Goal: Information Seeking & Learning: Learn about a topic

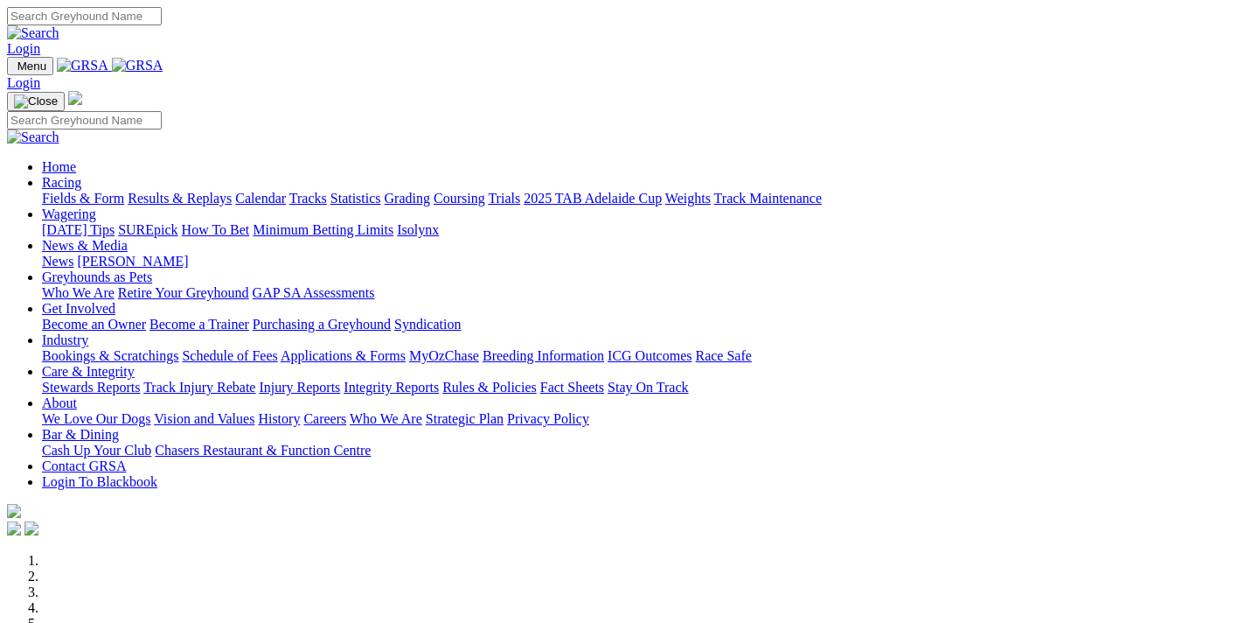
scroll to position [560, 0]
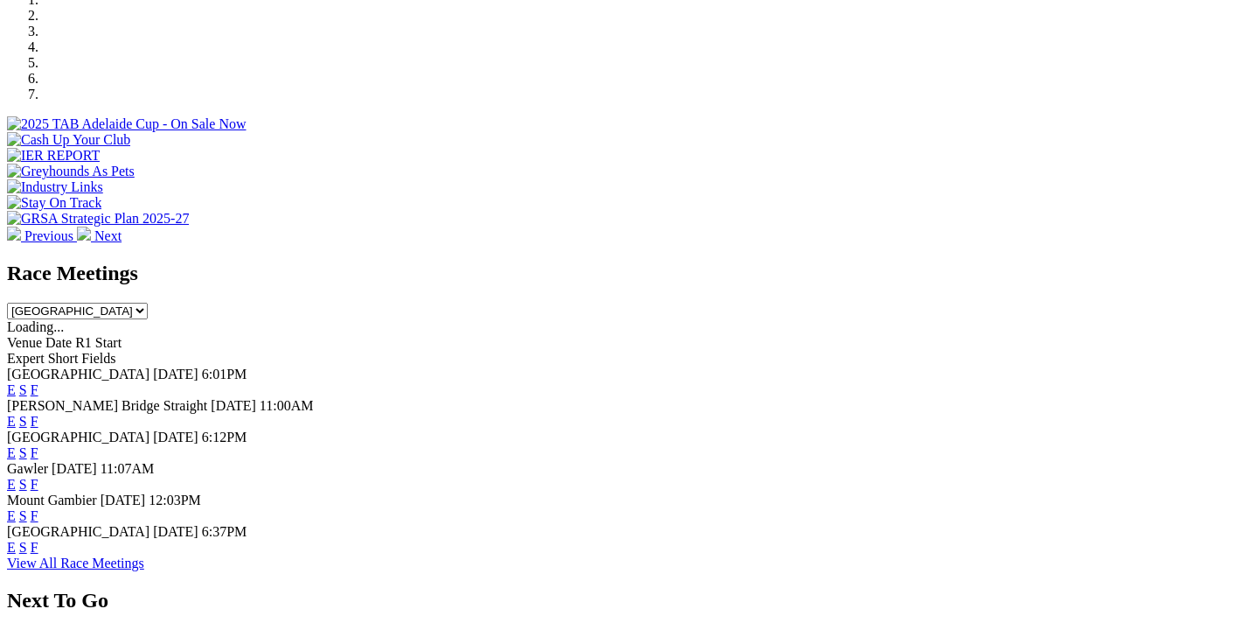
click at [38, 539] on link "F" at bounding box center [35, 546] width 8 height 15
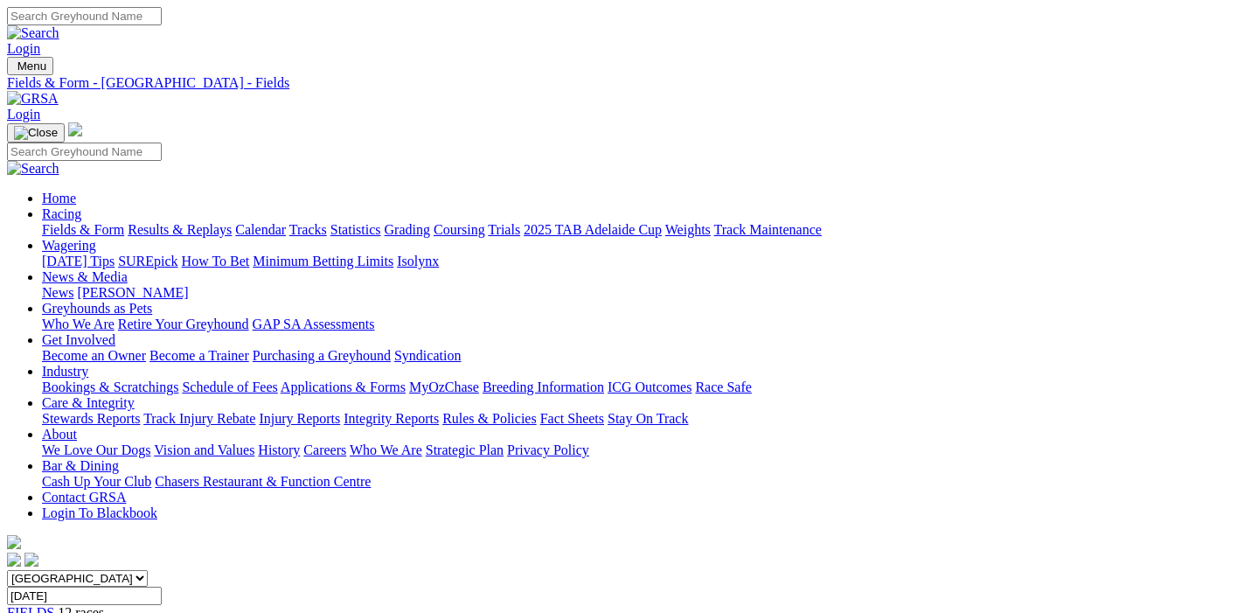
scroll to position [367, 0]
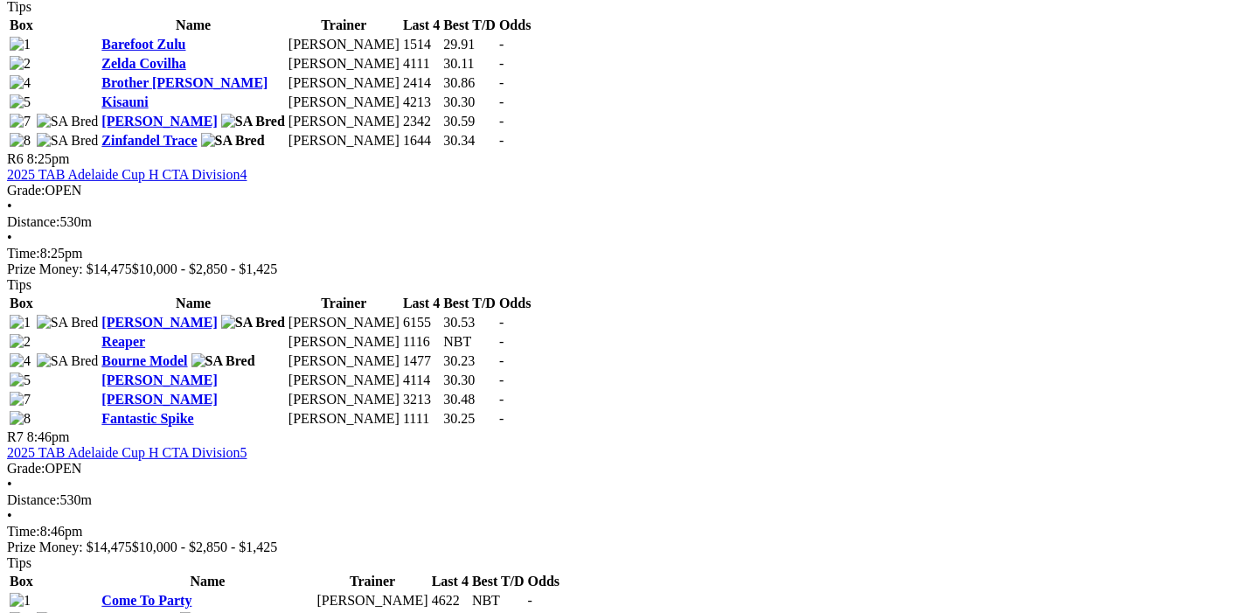
scroll to position [2482, 0]
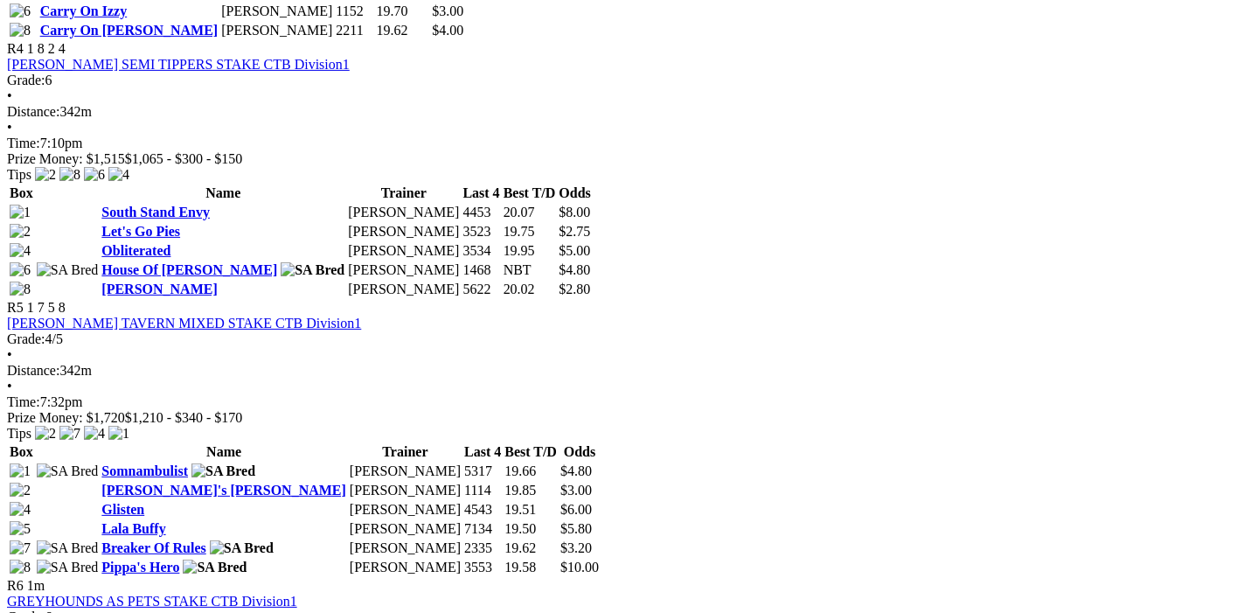
scroll to position [1838, 0]
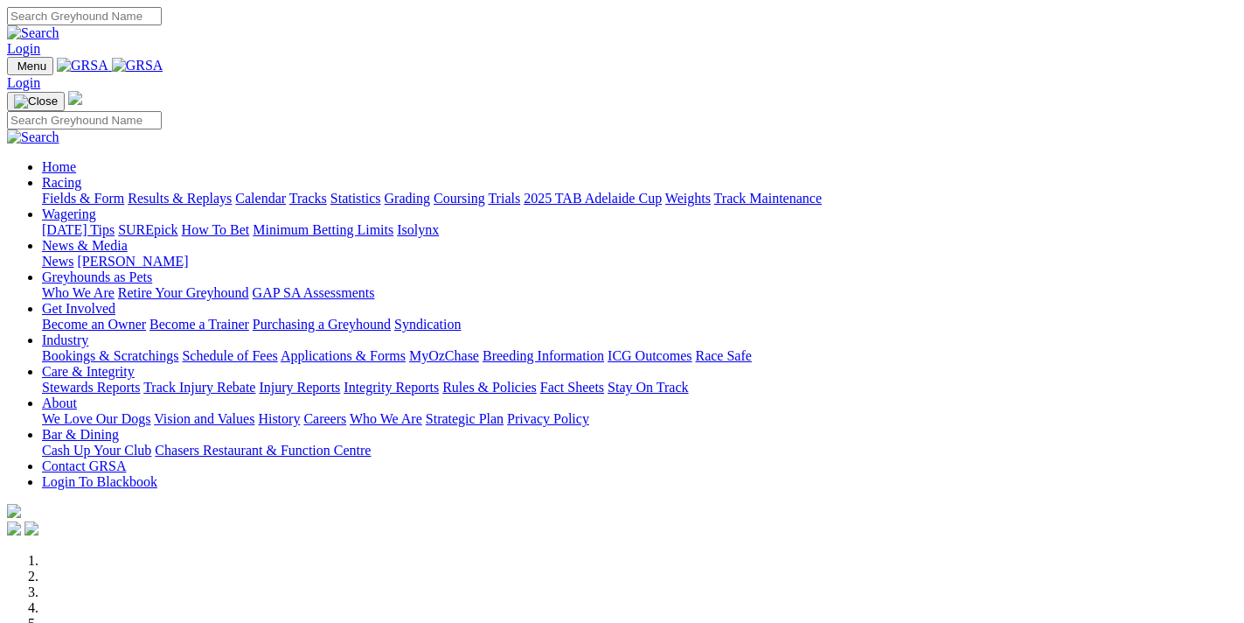
scroll to position [560, 0]
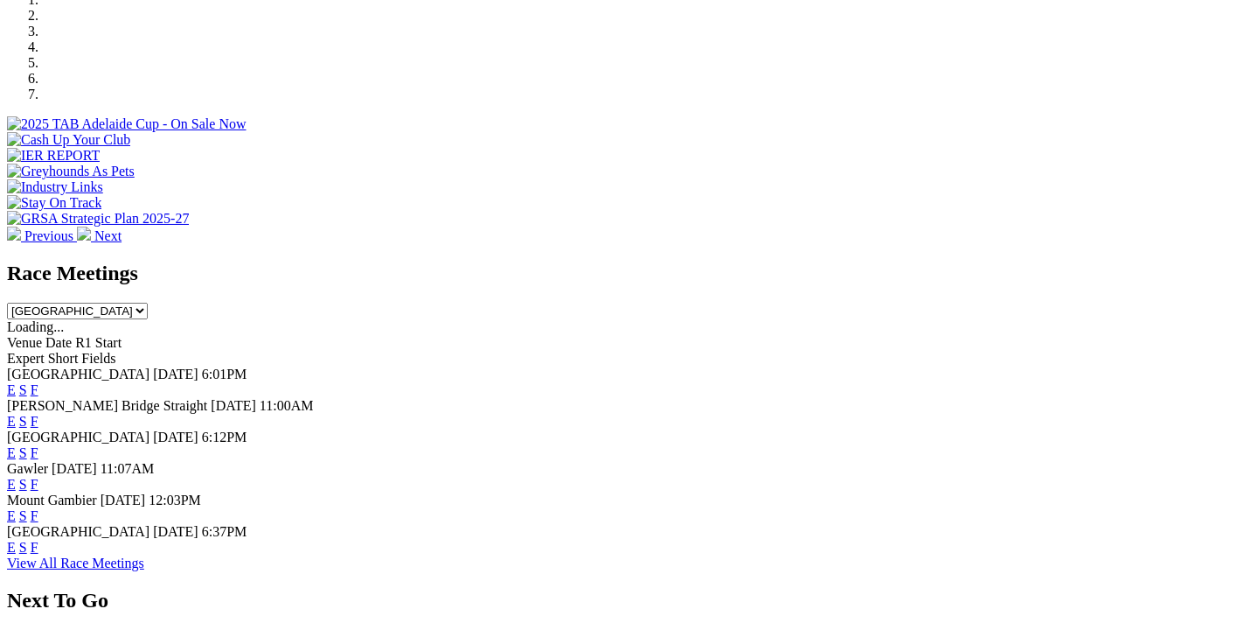
click at [38, 414] on link "F" at bounding box center [35, 421] width 8 height 15
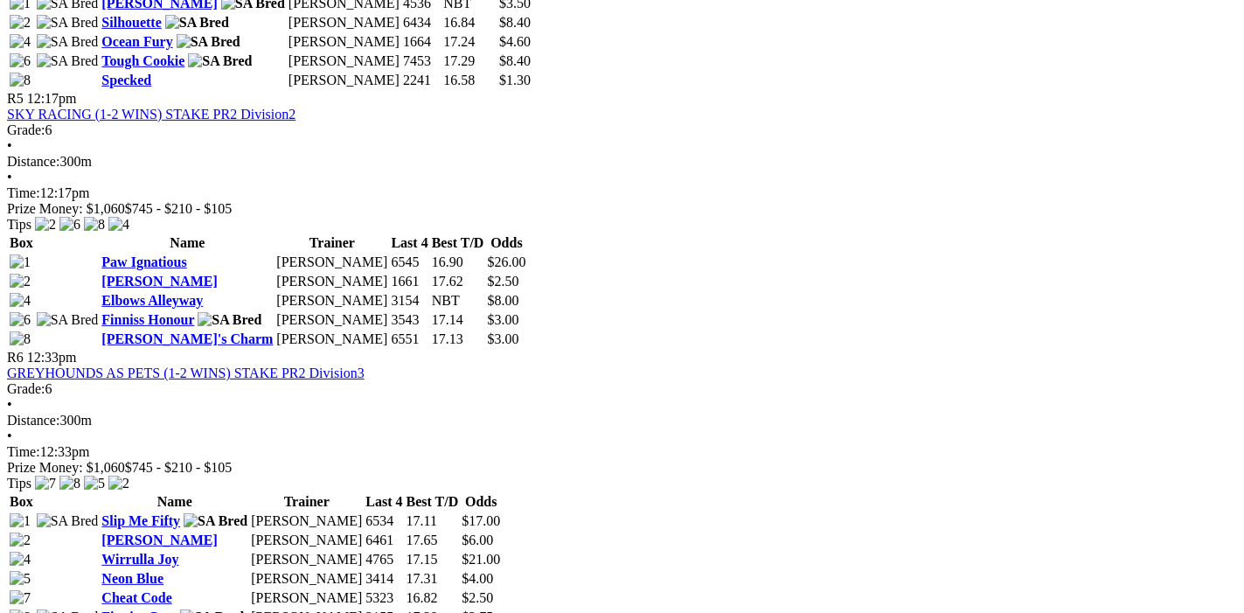
scroll to position [2113, 0]
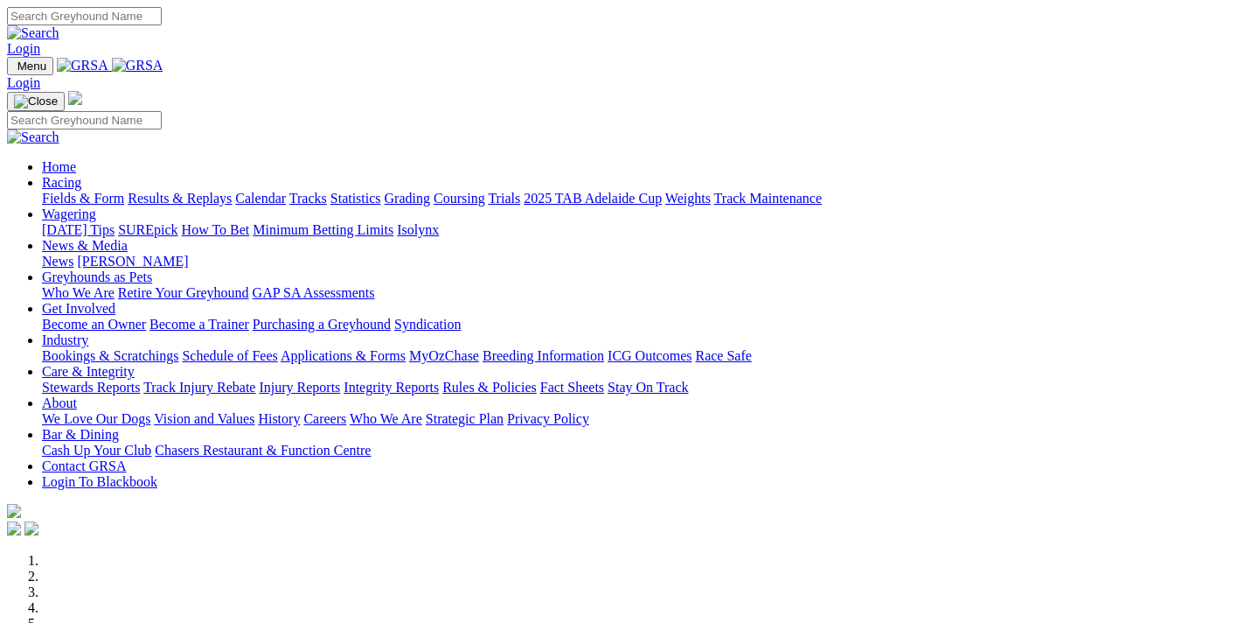
scroll to position [653, 0]
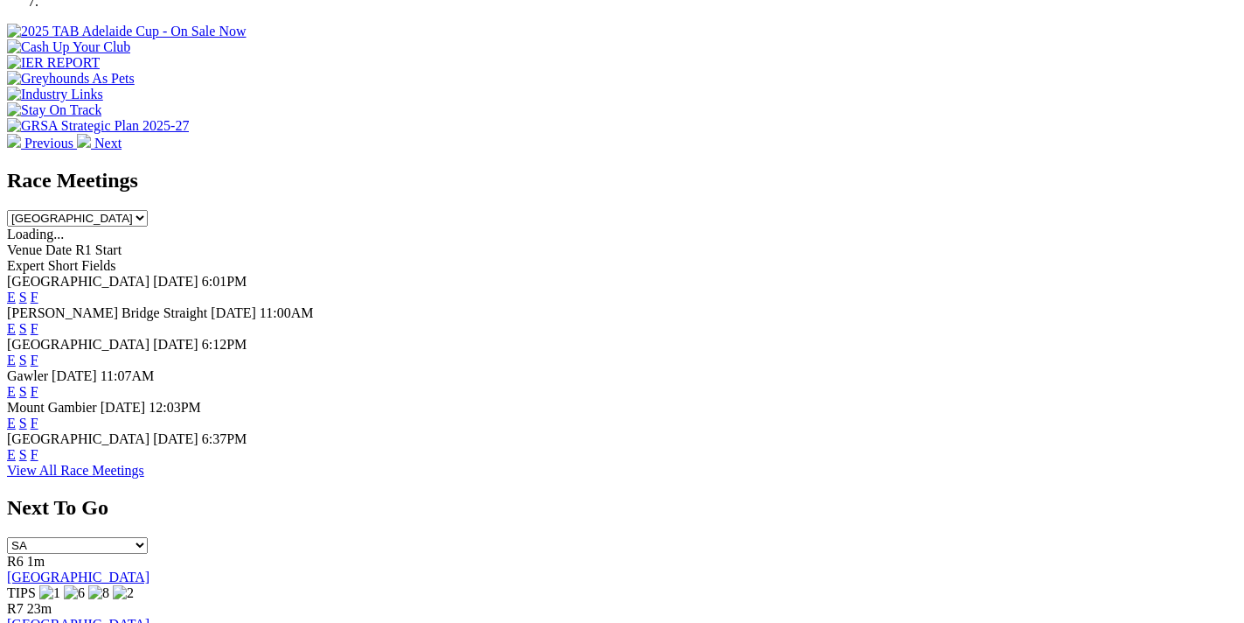
click at [38, 352] on link "F" at bounding box center [35, 359] width 8 height 15
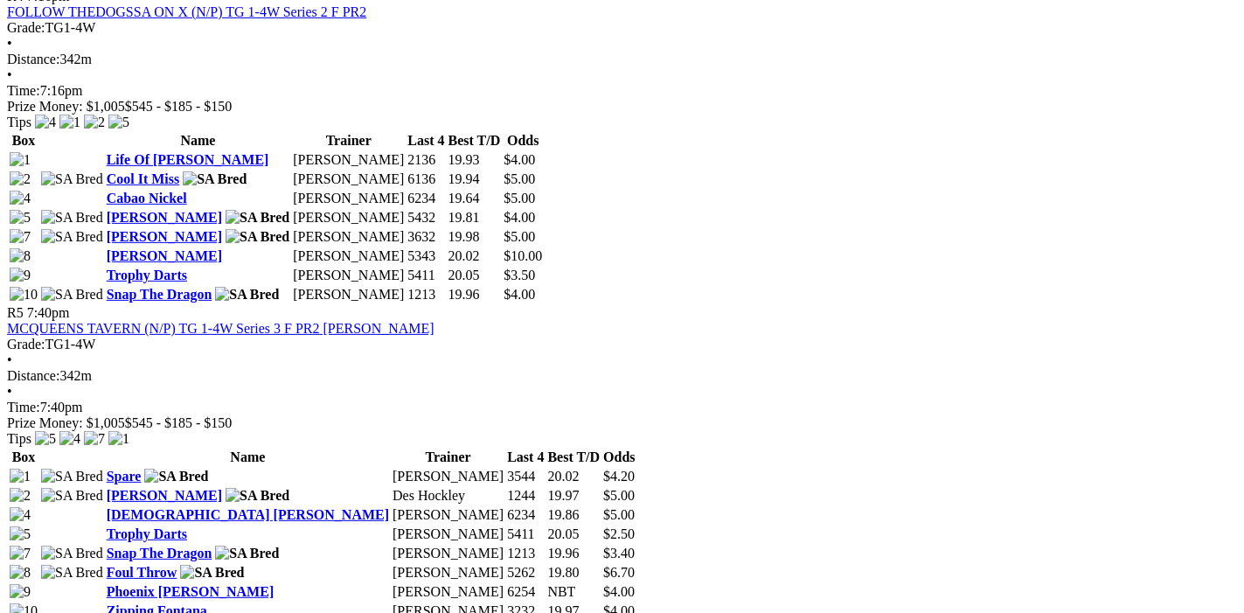
scroll to position [2113, 0]
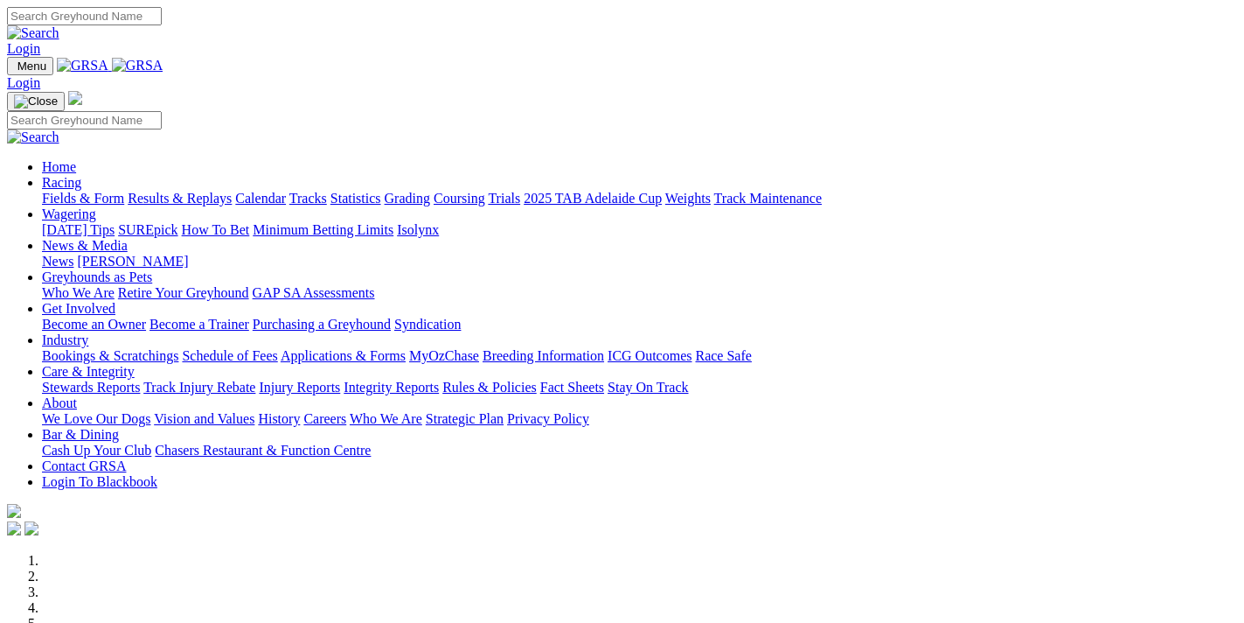
scroll to position [655, 0]
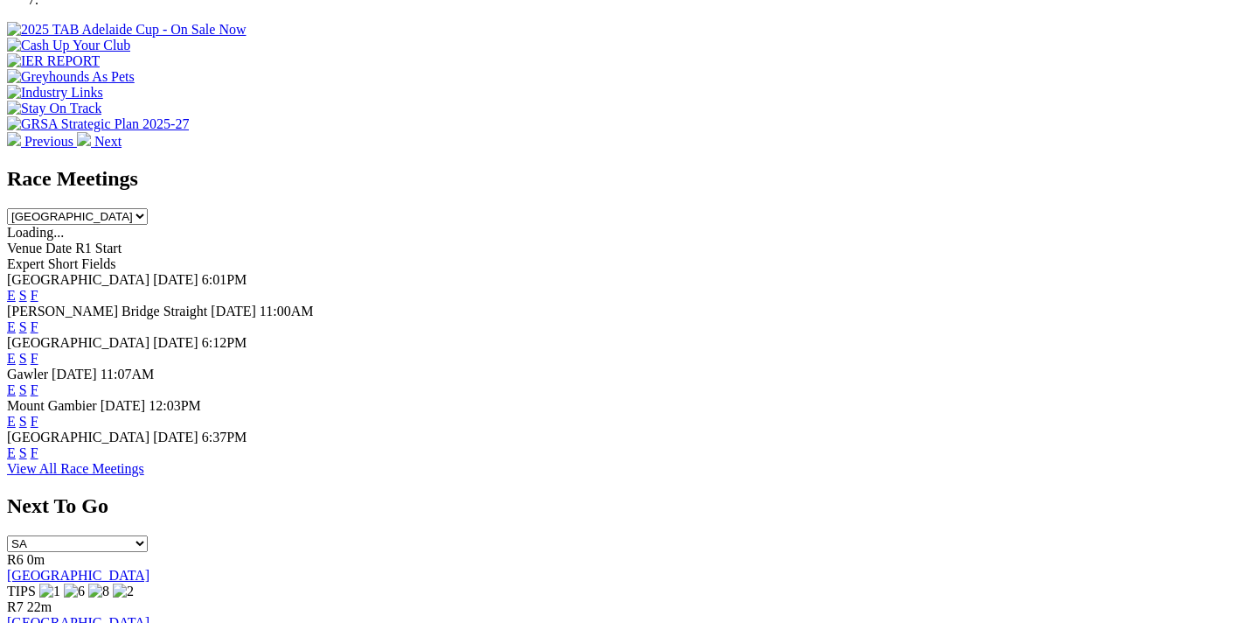
click at [38, 445] on link "F" at bounding box center [35, 452] width 8 height 15
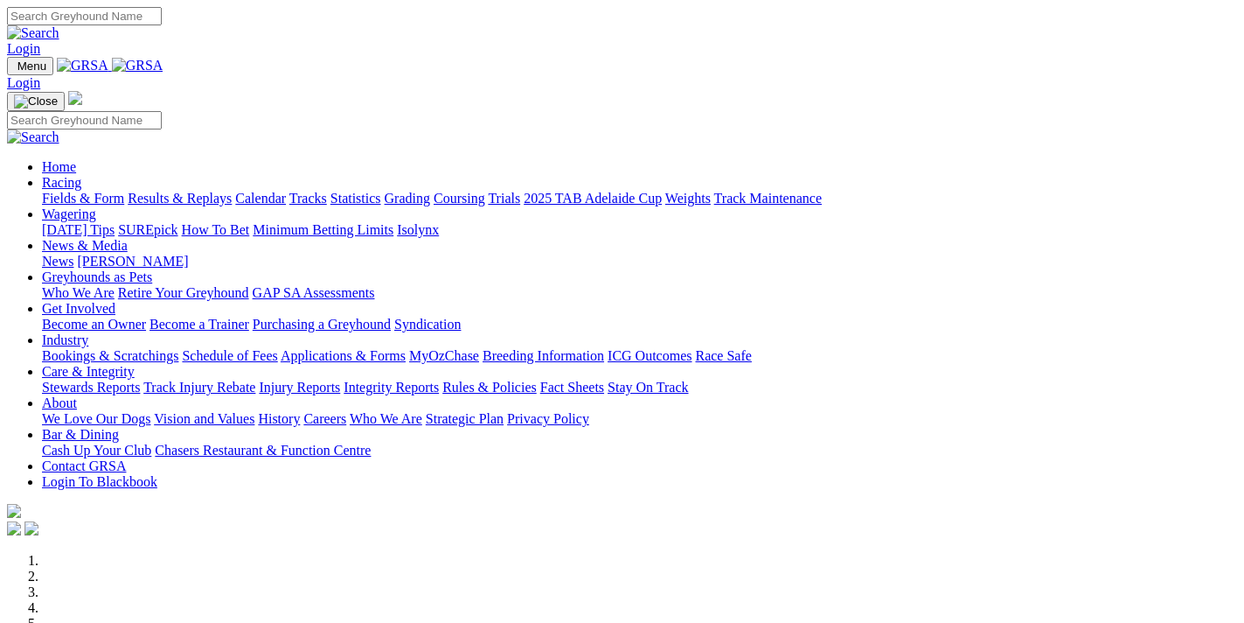
scroll to position [656, 0]
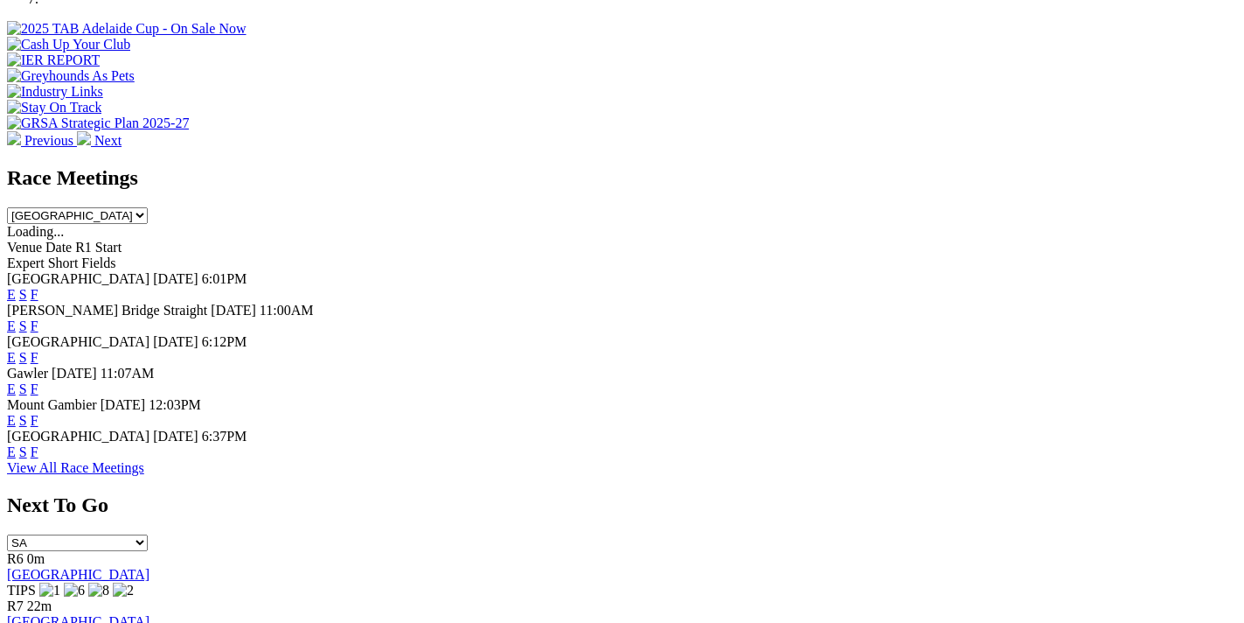
drag, startPoint x: 0, startPoint y: 0, endPoint x: 845, endPoint y: 286, distance: 891.7
click at [38, 381] on link "F" at bounding box center [35, 388] width 8 height 15
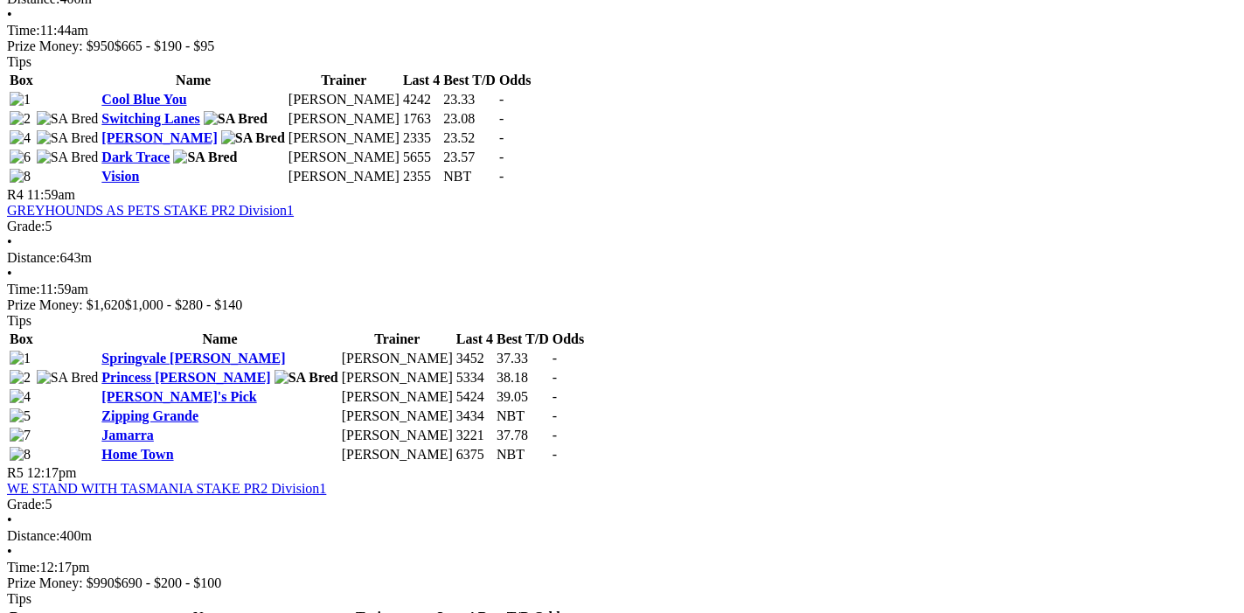
scroll to position [1746, 0]
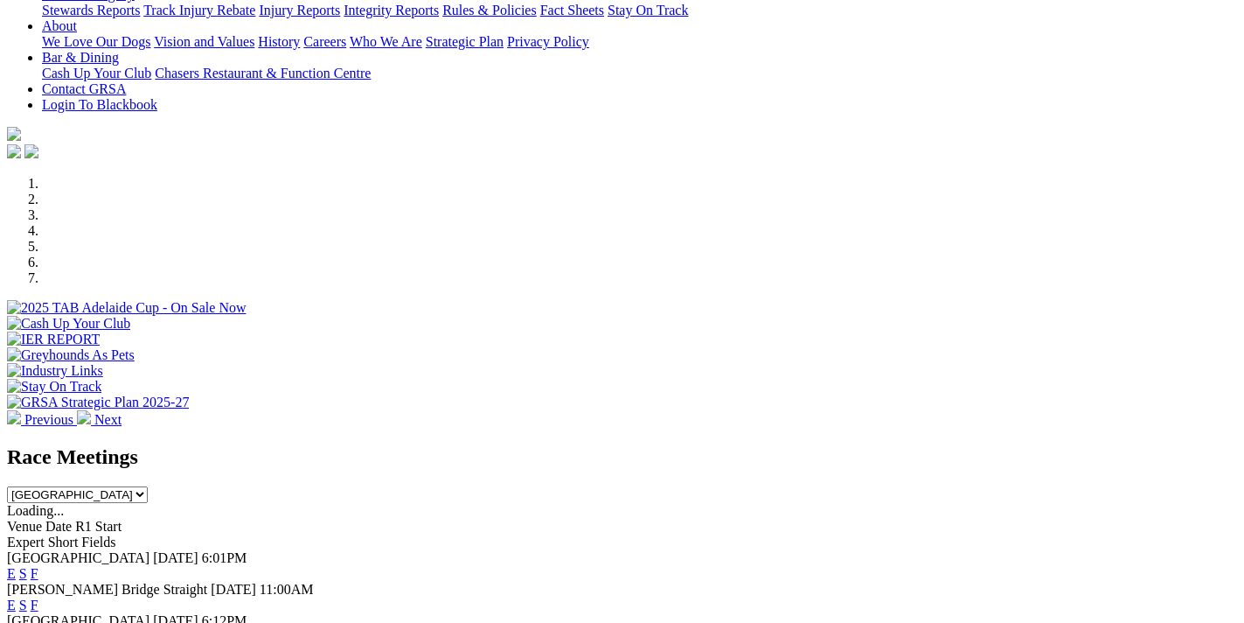
scroll to position [284, 0]
